Goal: Use online tool/utility

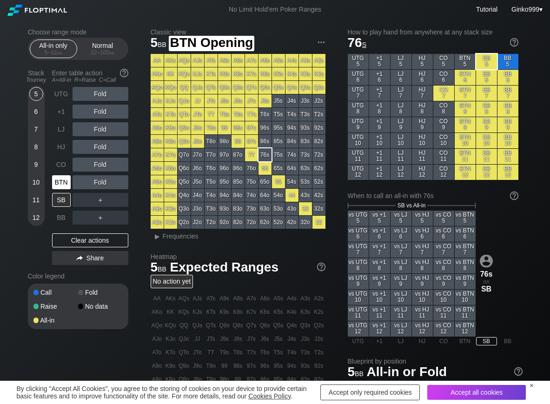
click at [60, 182] on div "BTN" at bounding box center [61, 182] width 19 height 14
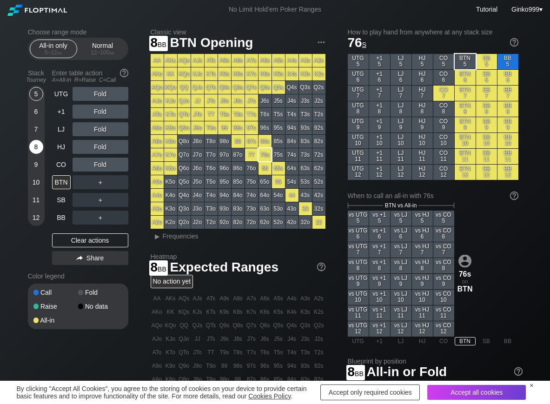
click at [36, 146] on div "8" at bounding box center [36, 147] width 14 height 14
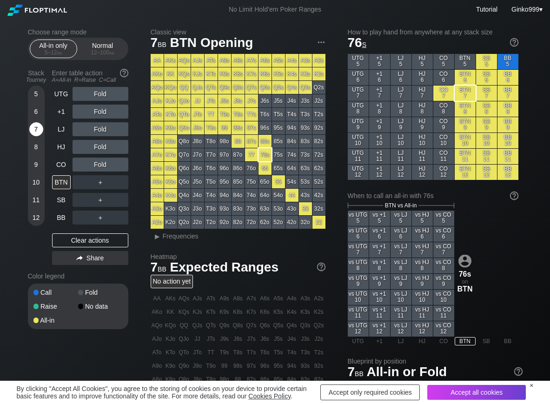
click at [33, 136] on div "7" at bounding box center [36, 131] width 14 height 18
